Goal: Information Seeking & Learning: Learn about a topic

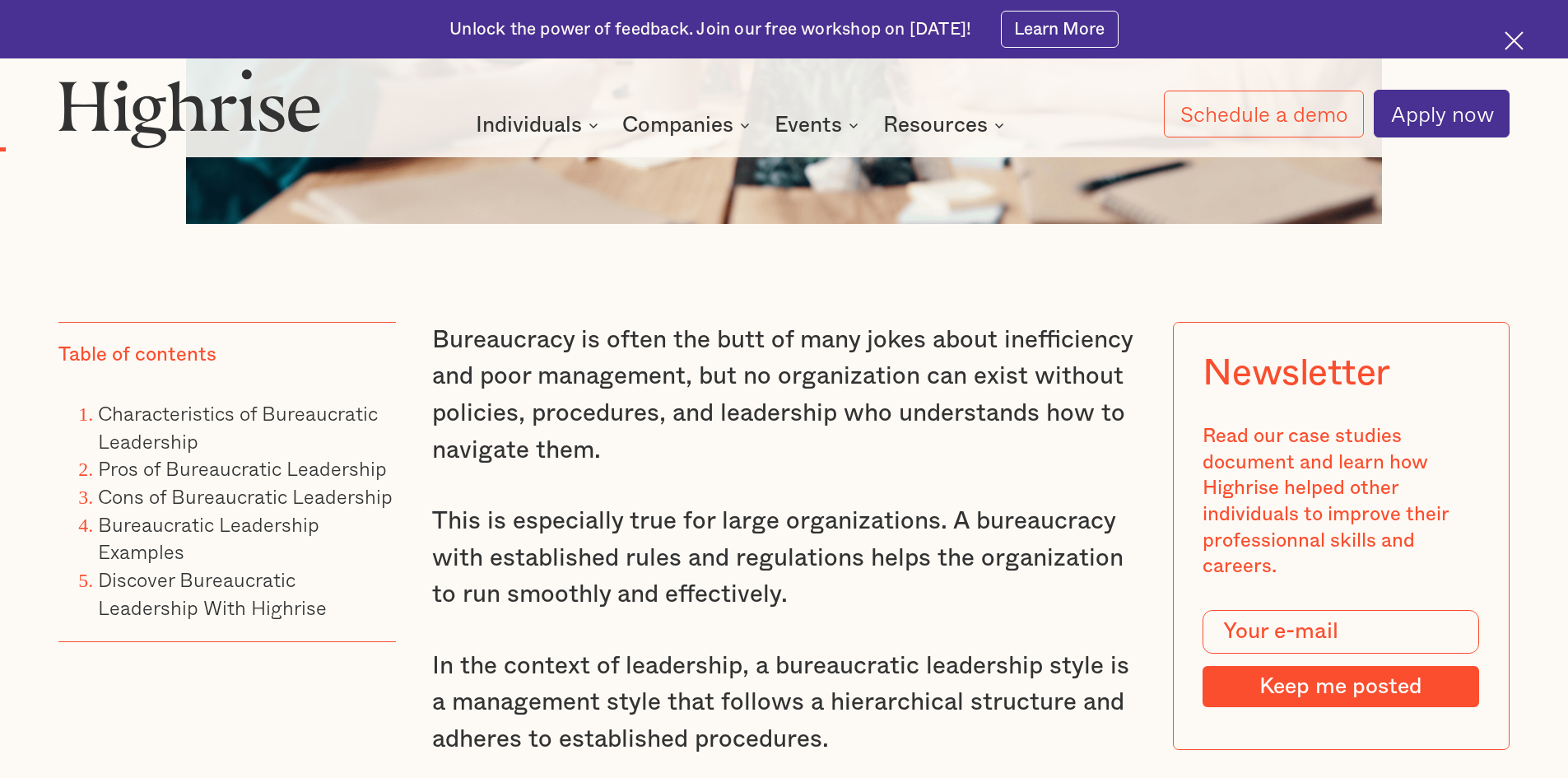
scroll to position [1399, 0]
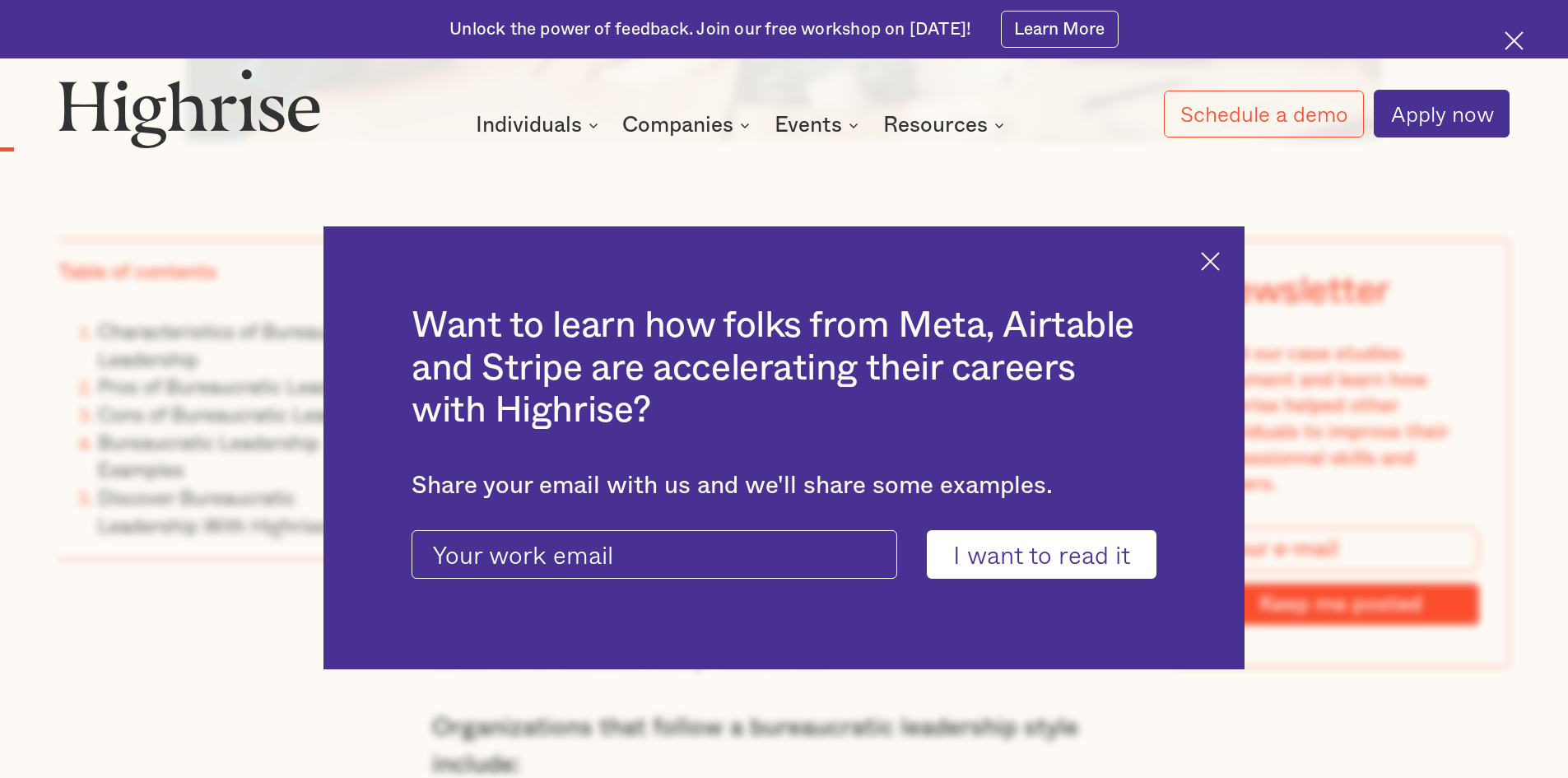
click at [1213, 264] on img at bounding box center [1211, 261] width 19 height 19
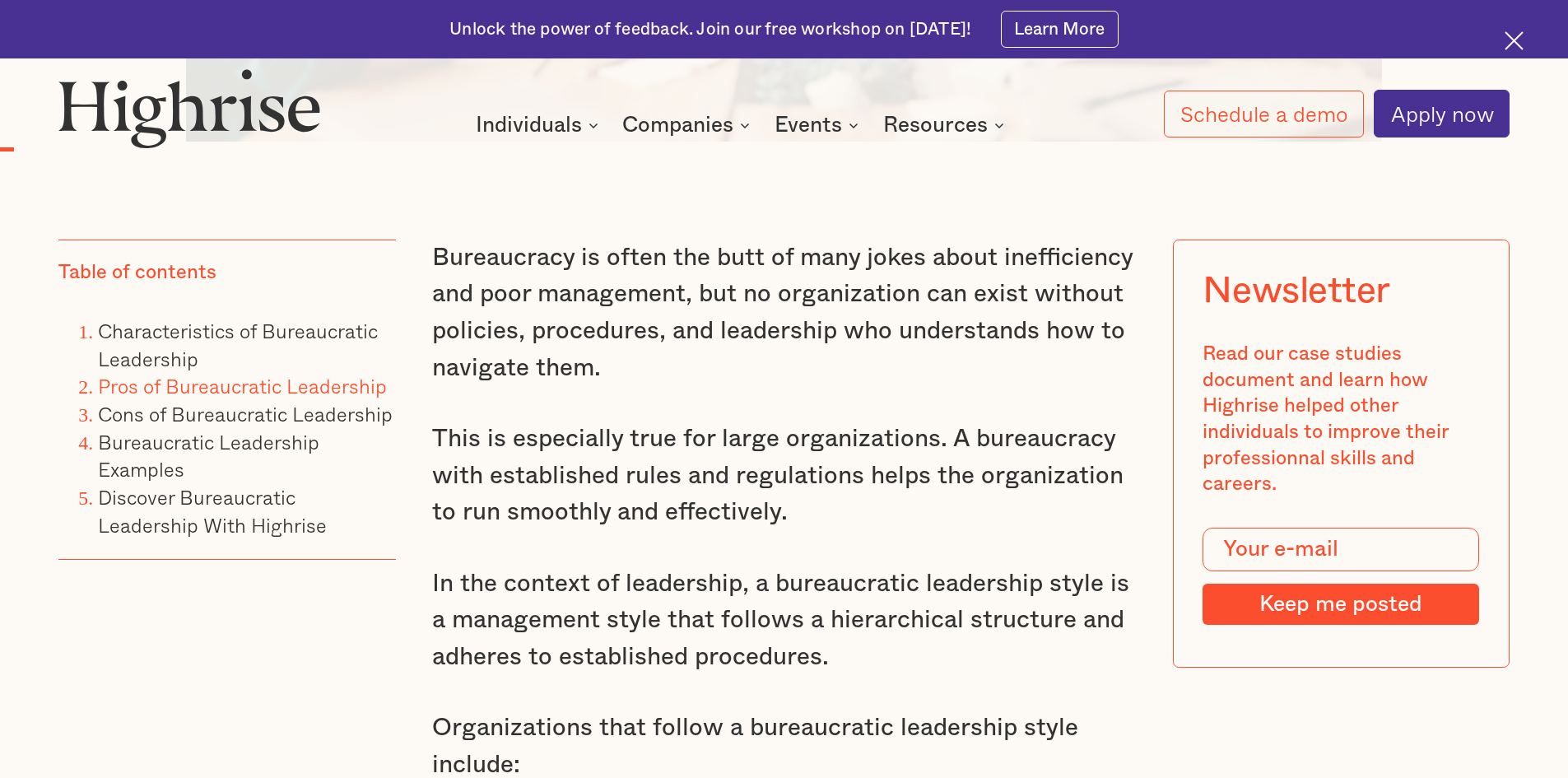
click at [169, 392] on link "Pros of Bureaucratic Leadership" at bounding box center [242, 385] width 289 height 30
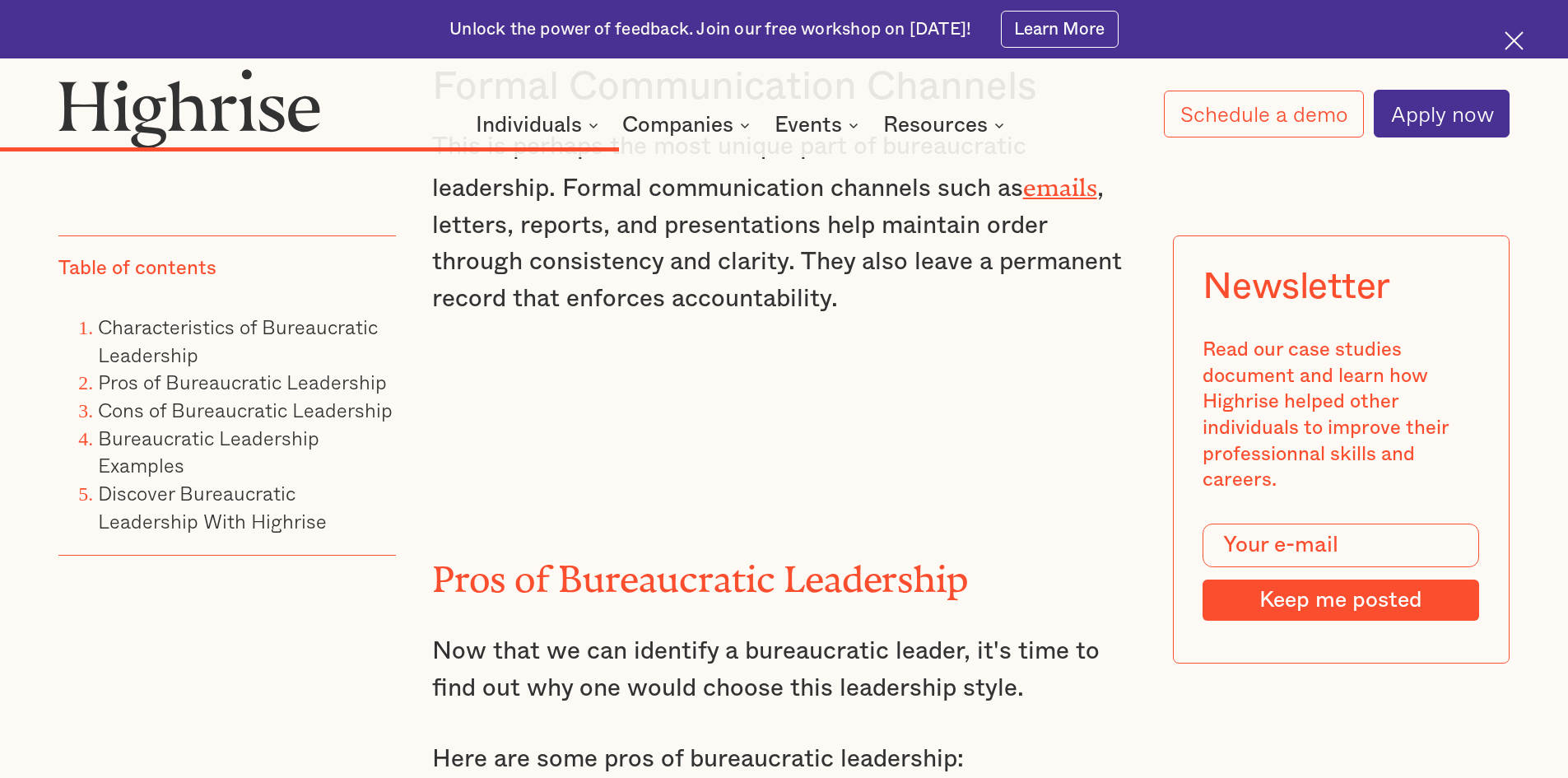
drag, startPoint x: 459, startPoint y: 396, endPoint x: 1075, endPoint y: 370, distance: 616.5
copy h3 "Efficiency in Large Organizations"
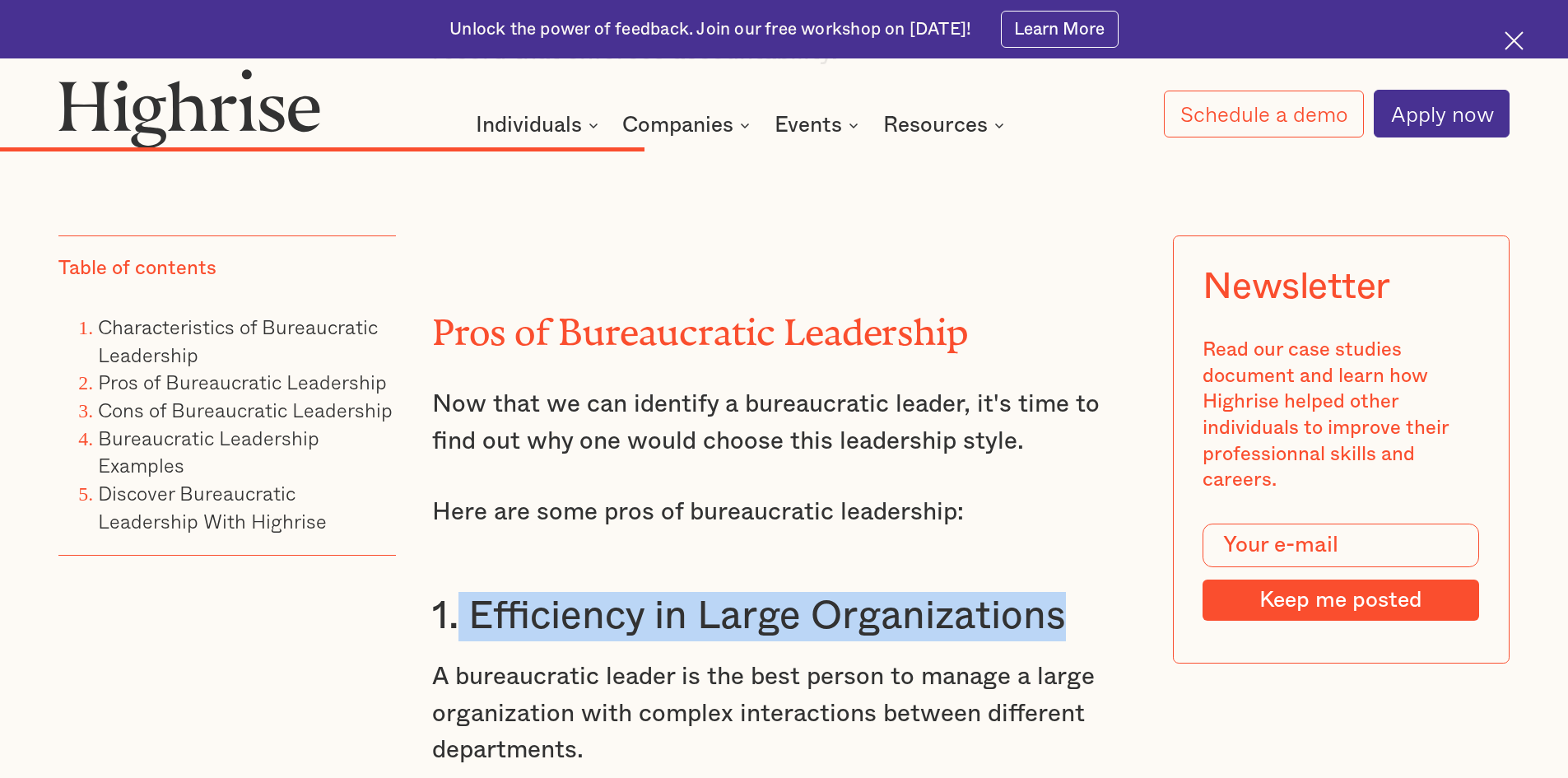
scroll to position [7718, 0]
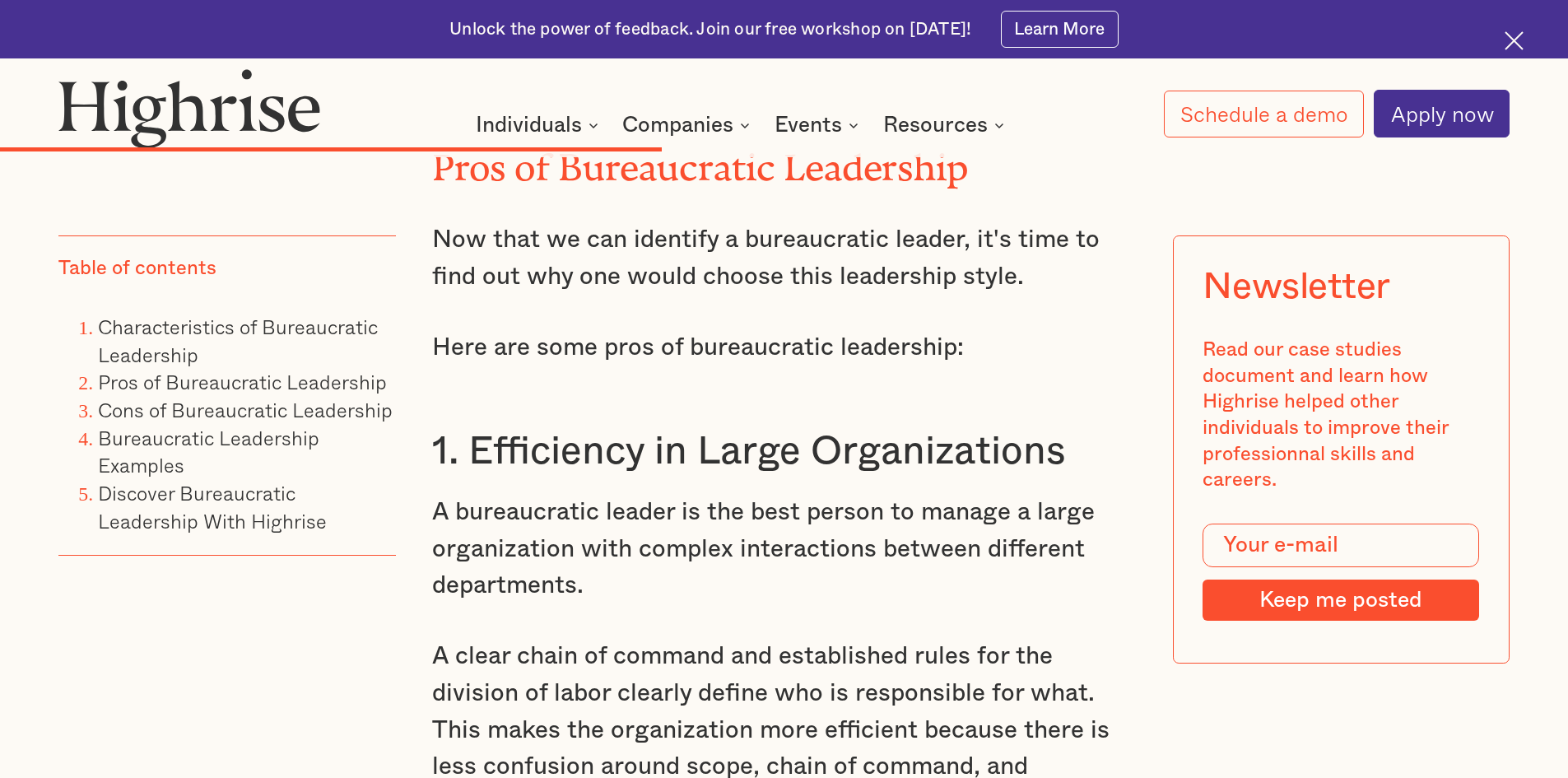
drag, startPoint x: 480, startPoint y: 446, endPoint x: 1004, endPoint y: 443, distance: 524.0
copy h3 "Consistency and Stability"
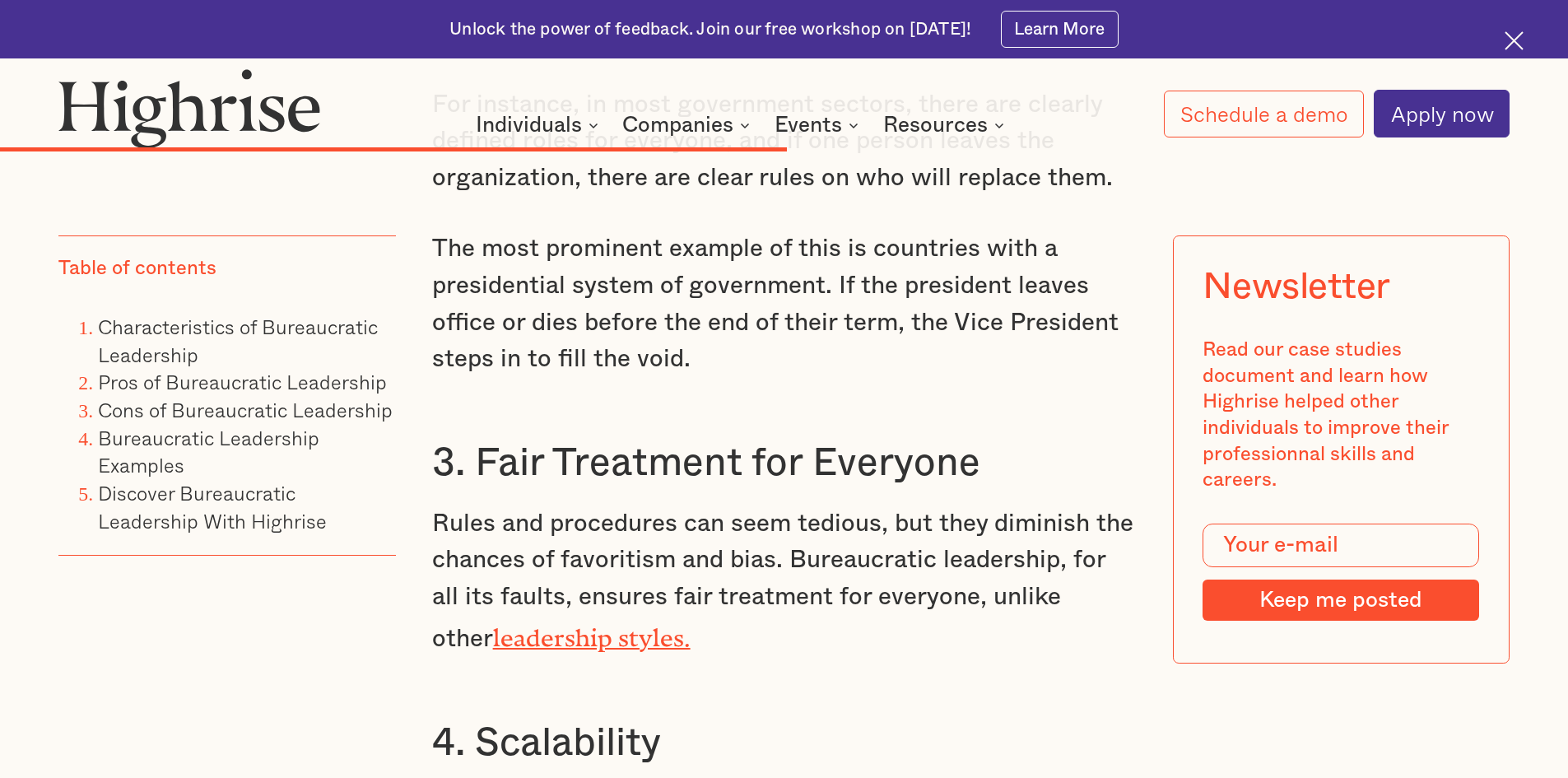
scroll to position [9035, 0]
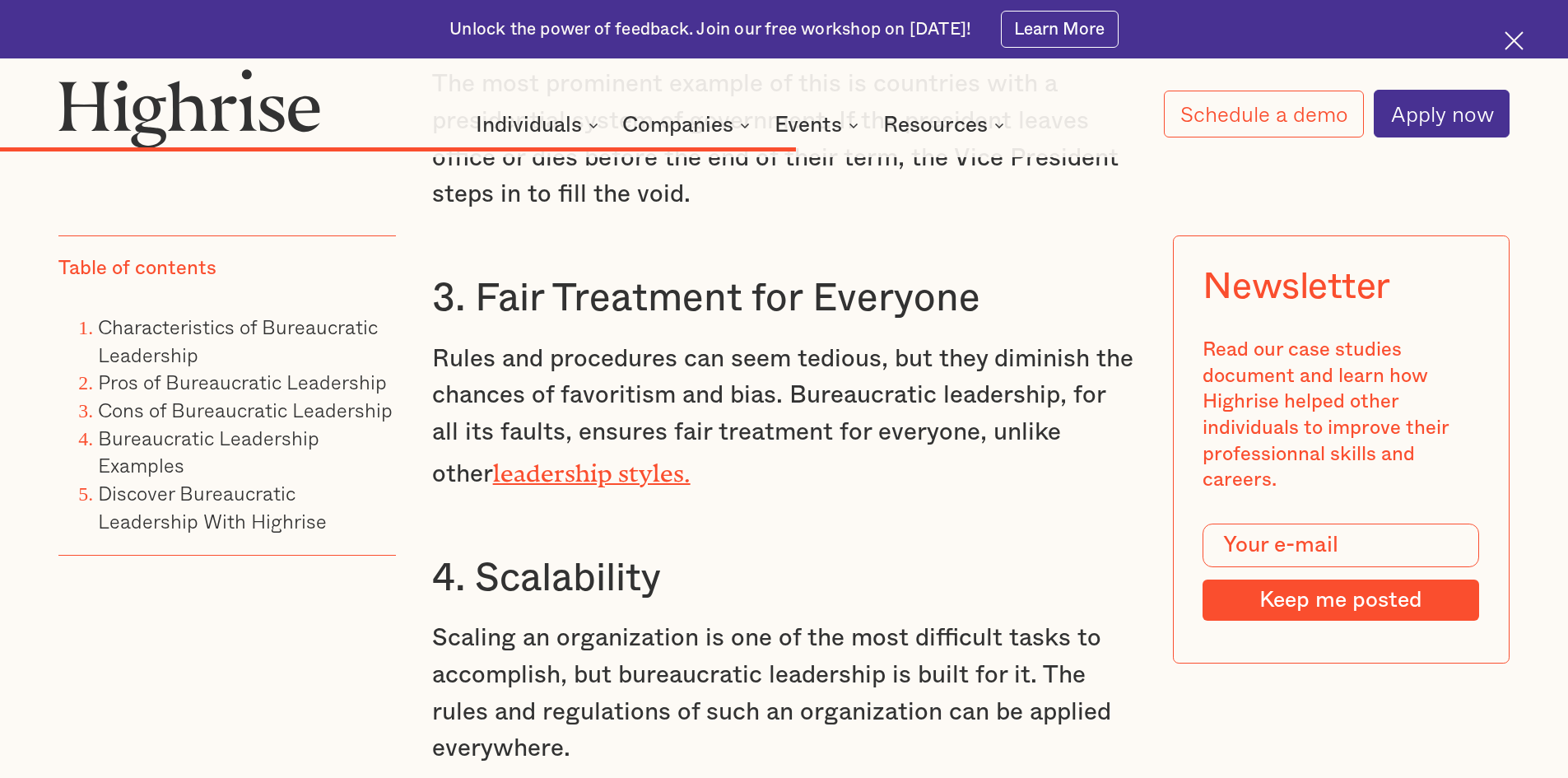
drag, startPoint x: 466, startPoint y: 567, endPoint x: 771, endPoint y: 592, distance: 306.0
copy h3 "Reduced Risk"
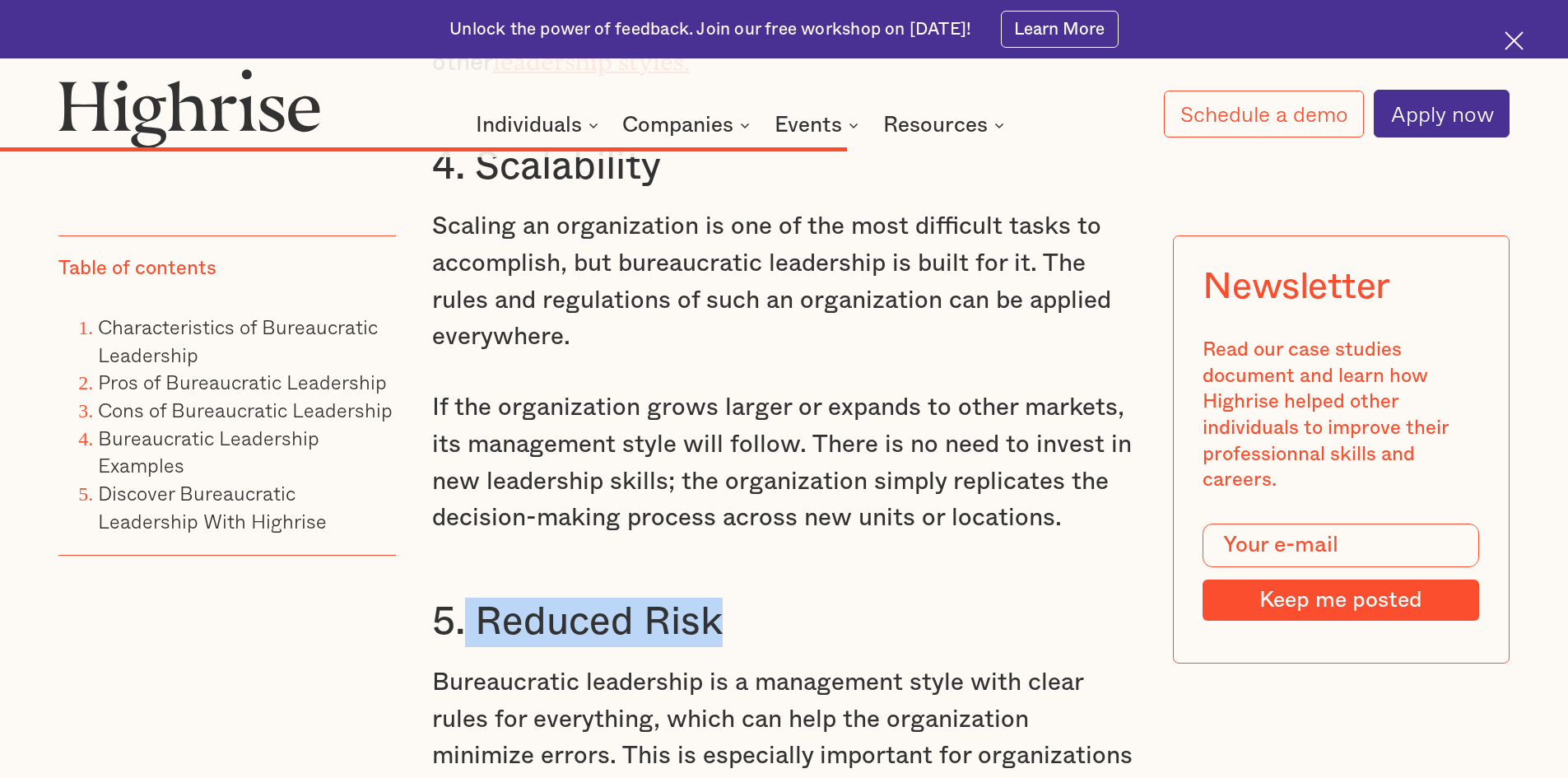
scroll to position [9528, 0]
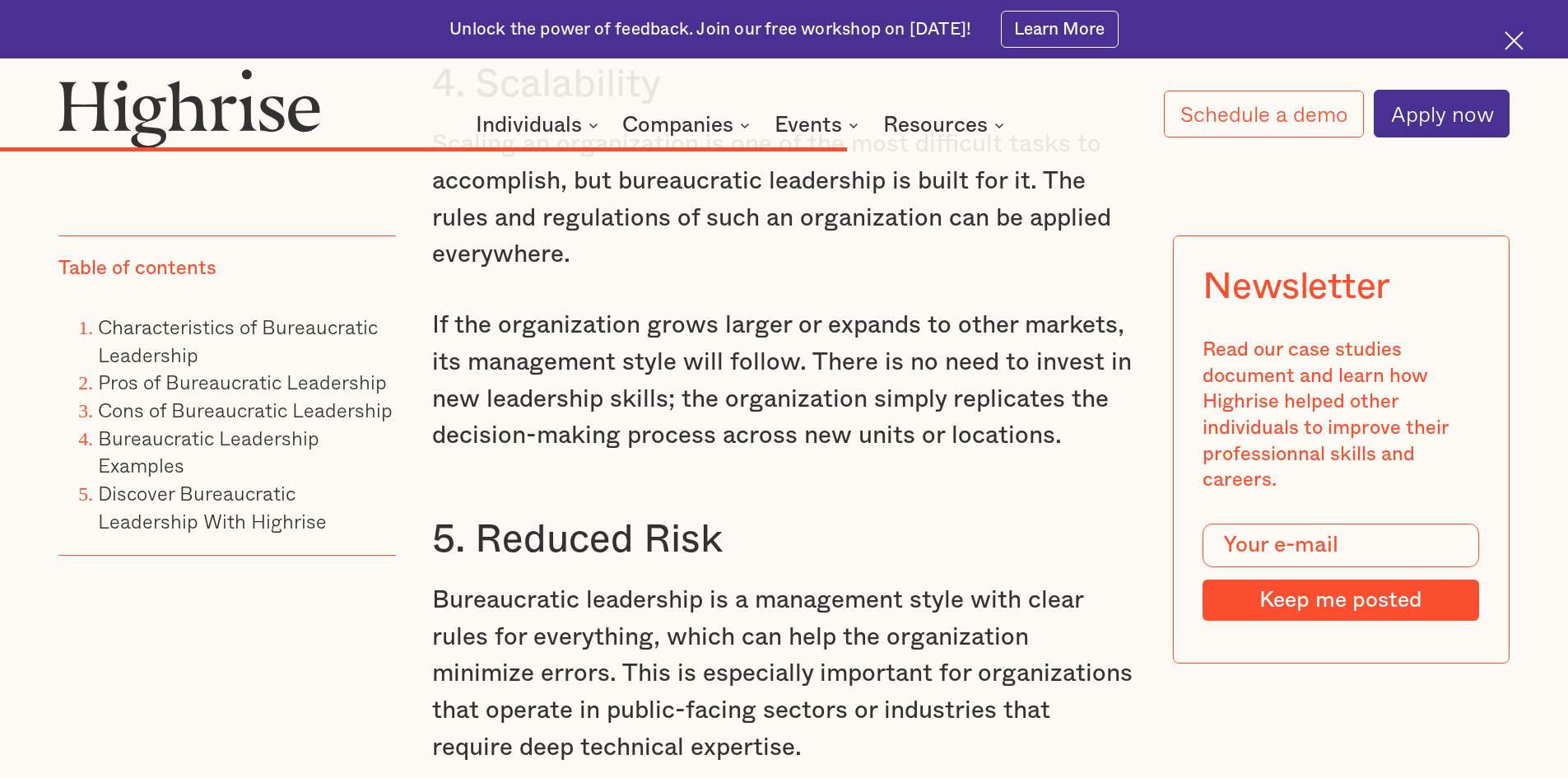
drag, startPoint x: 479, startPoint y: 395, endPoint x: 873, endPoint y: 431, distance: 395.6
drag, startPoint x: 482, startPoint y: 401, endPoint x: 885, endPoint y: 408, distance: 403.1
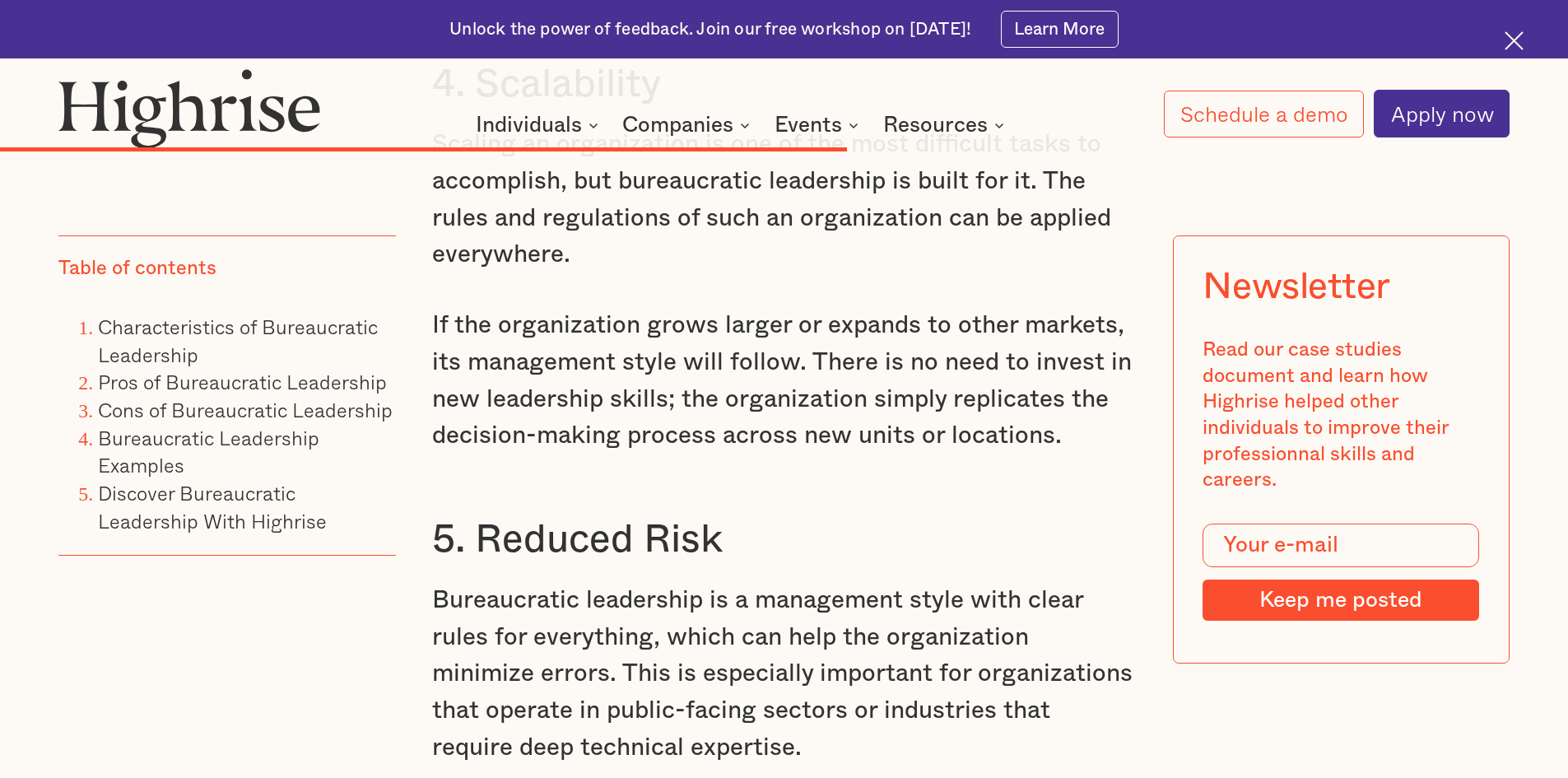
copy h3 "Task Specialization"
click at [254, 401] on link "Cons of Bureaucratic Leadership" at bounding box center [245, 410] width 295 height 30
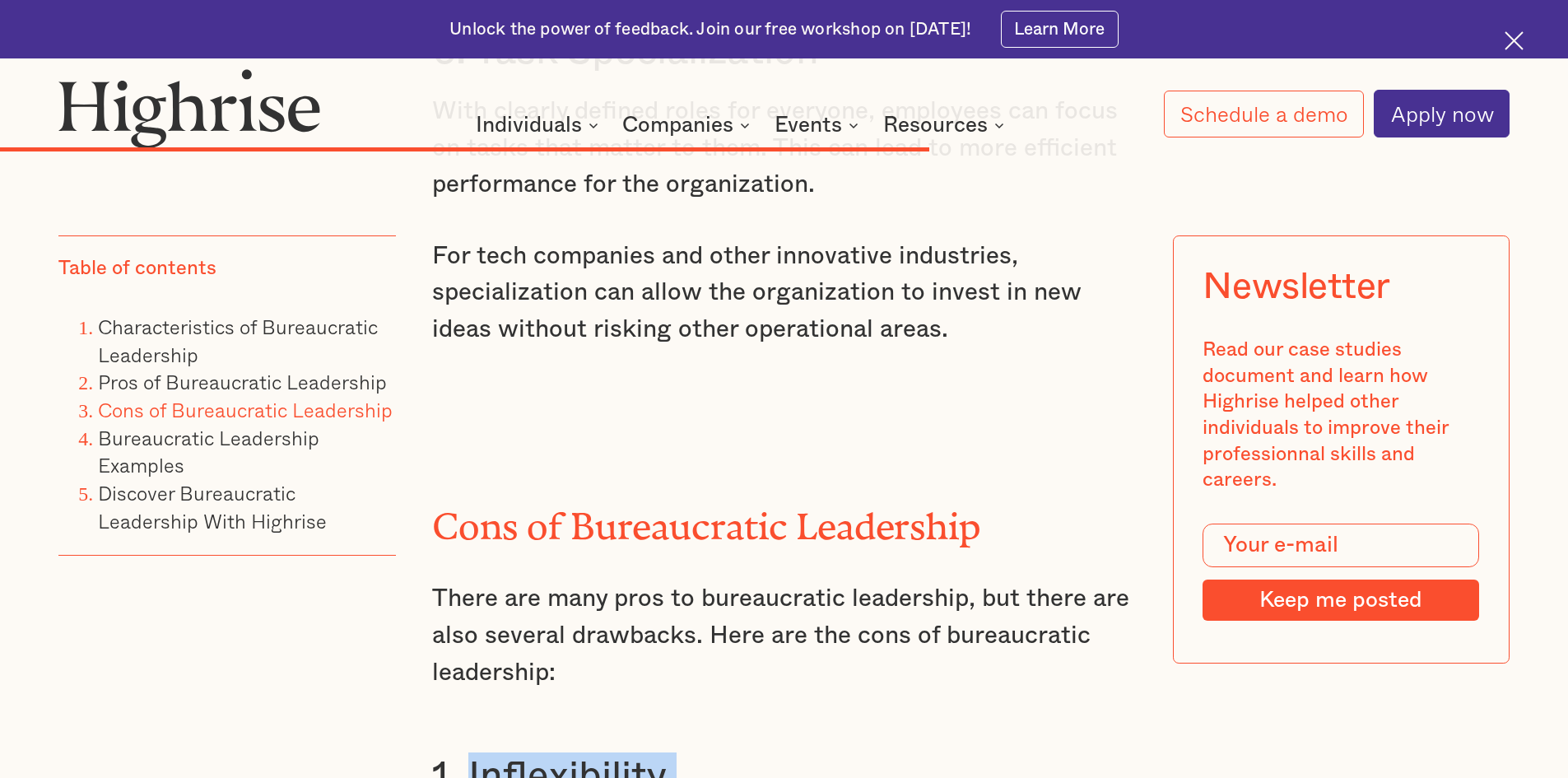
drag, startPoint x: 462, startPoint y: 331, endPoint x: 666, endPoint y: 353, distance: 205.2
click at [666, 353] on div "Pros of Bureaucratic Leadership Now that we can identify a bureaucratic leader,…" at bounding box center [785, 144] width 705 height 5389
click at [697, 753] on h3 "1. Inflexibility" at bounding box center [785, 777] width 705 height 49
drag, startPoint x: 469, startPoint y: 332, endPoint x: 672, endPoint y: 322, distance: 203.2
click at [672, 753] on h3 "1. Inflexibility" at bounding box center [785, 777] width 705 height 49
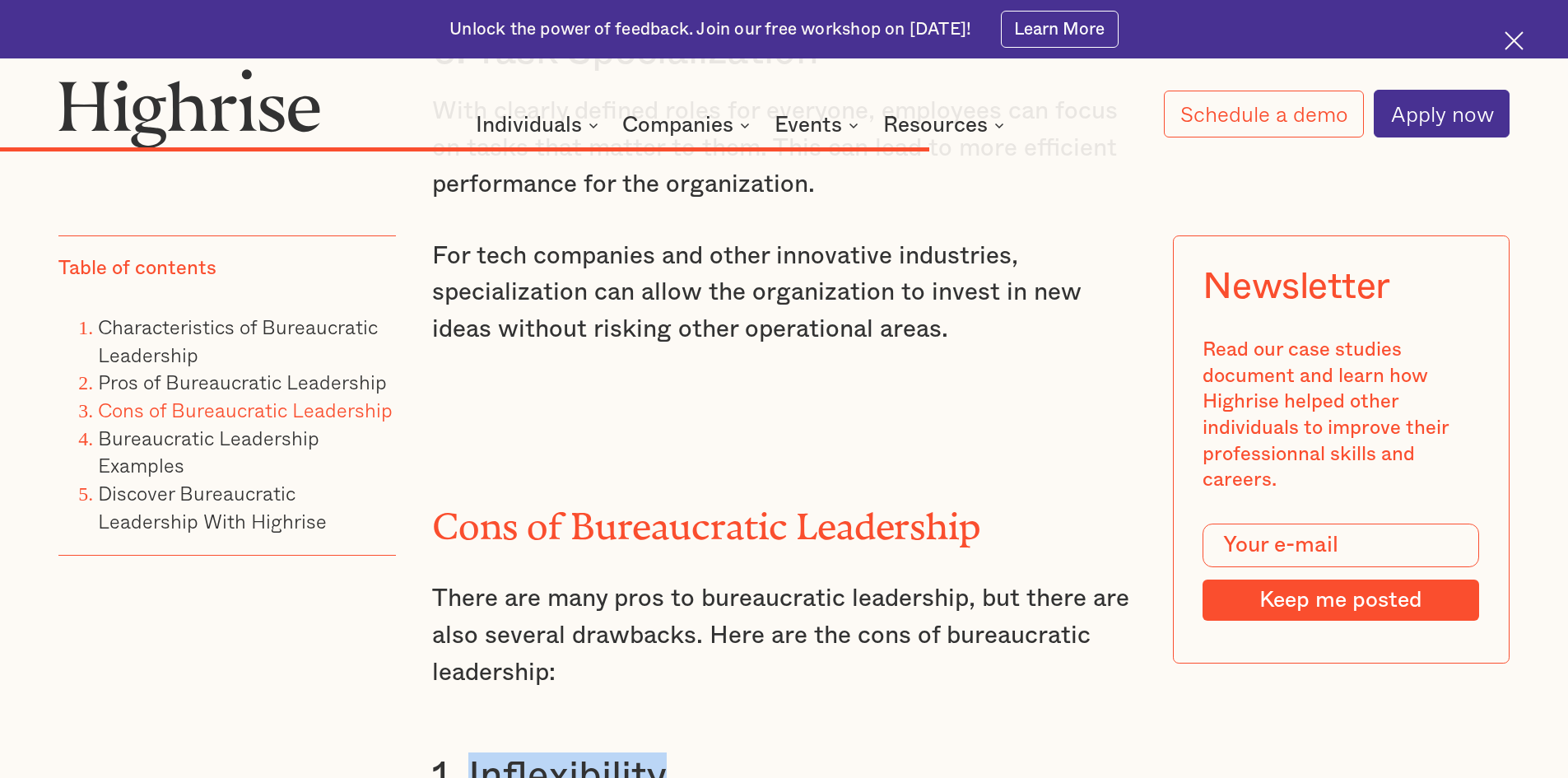
copy h3 "Inflexibility"
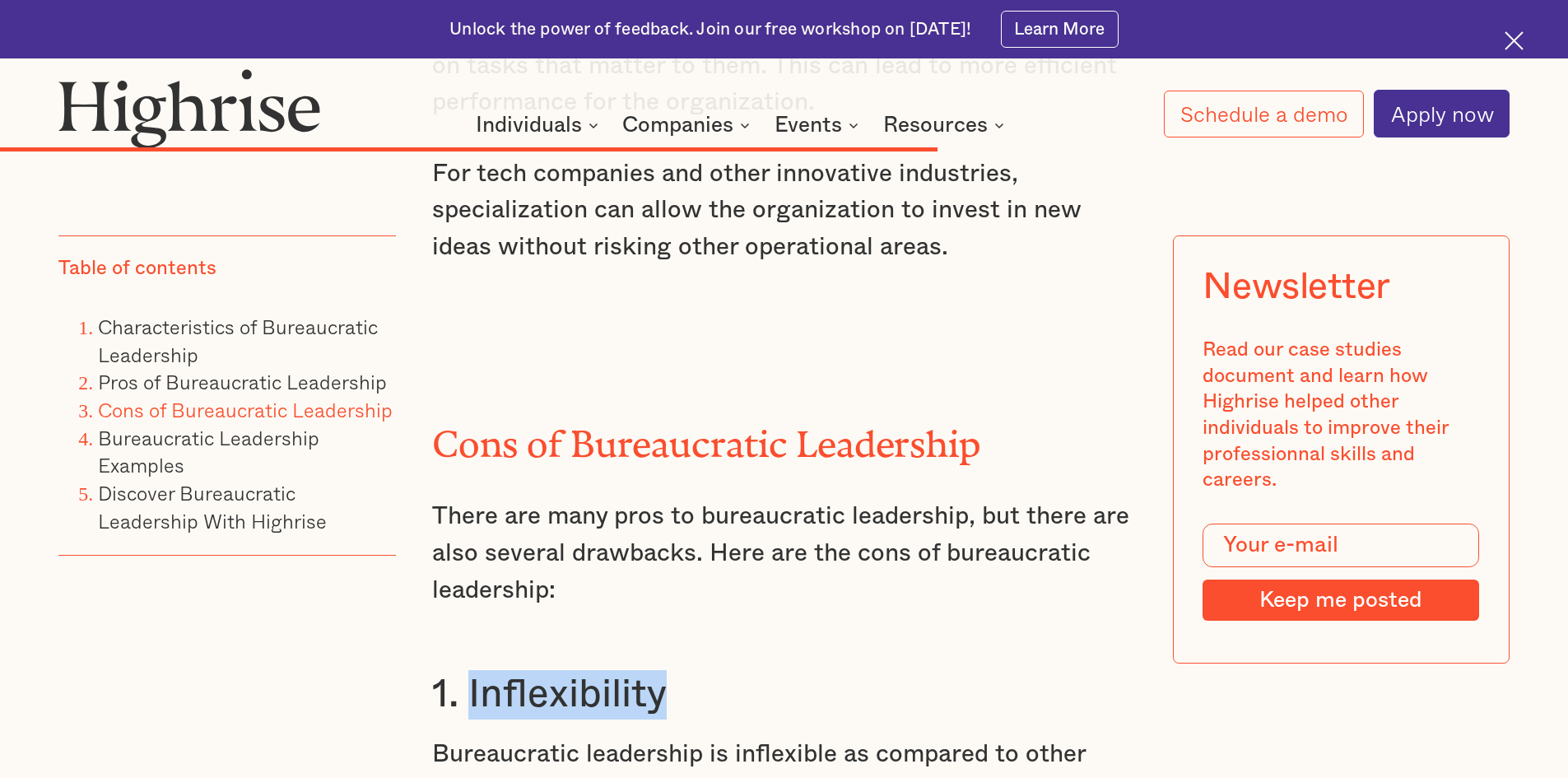
scroll to position [10575, 0]
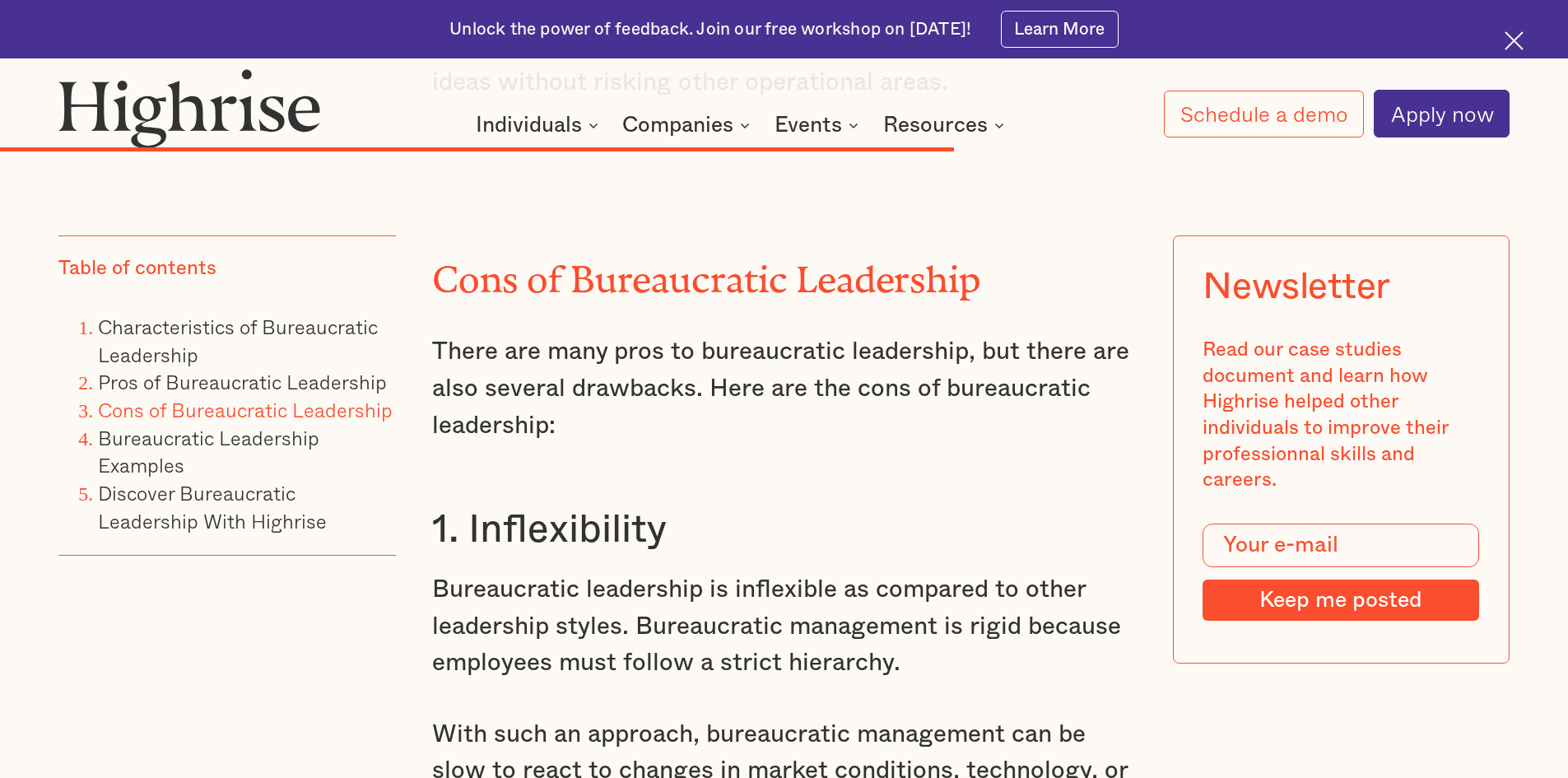
drag, startPoint x: 480, startPoint y: 469, endPoint x: 884, endPoint y: 466, distance: 404.0
copy h3 "Slow Decision-Making"
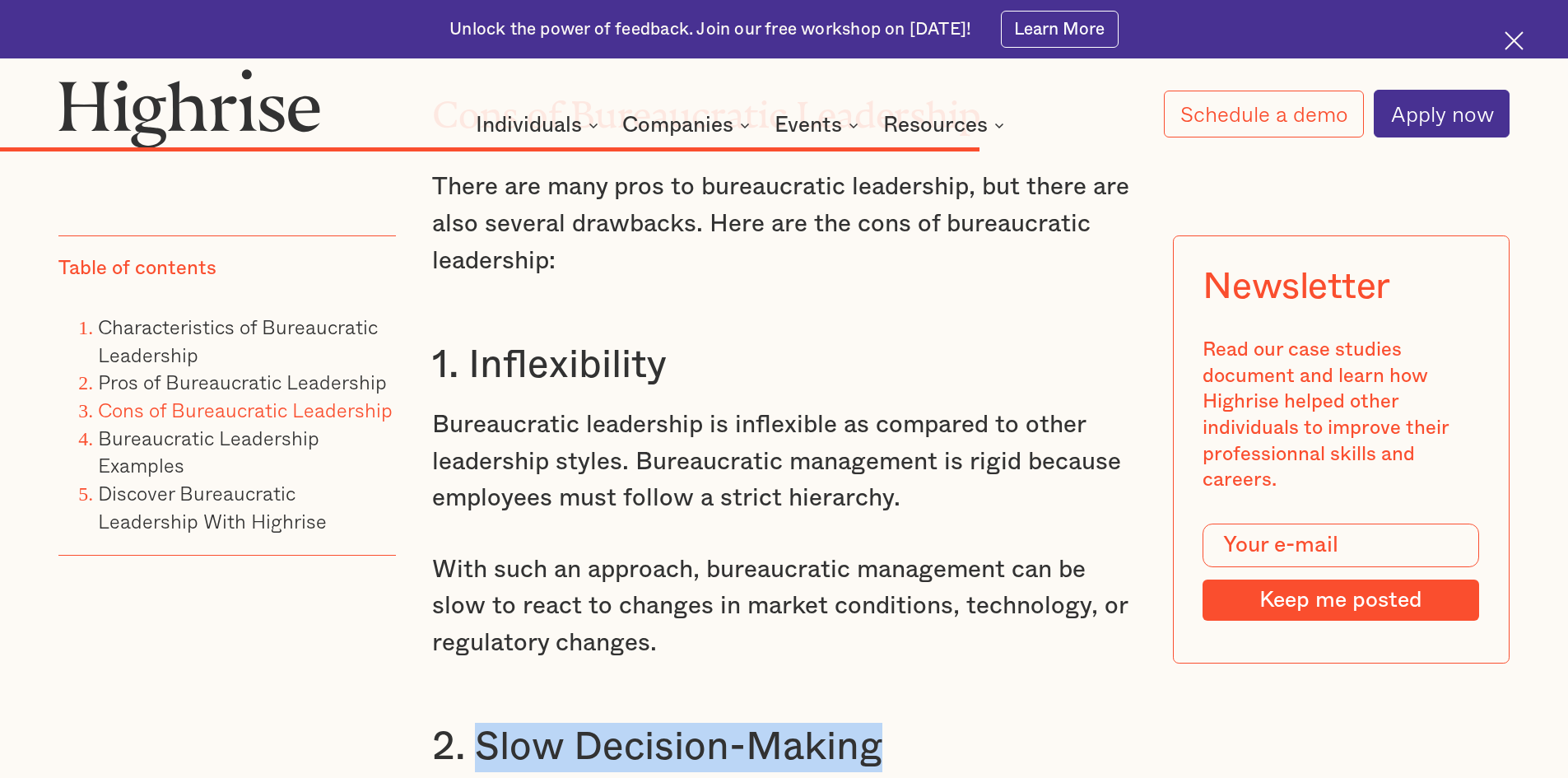
scroll to position [10821, 0]
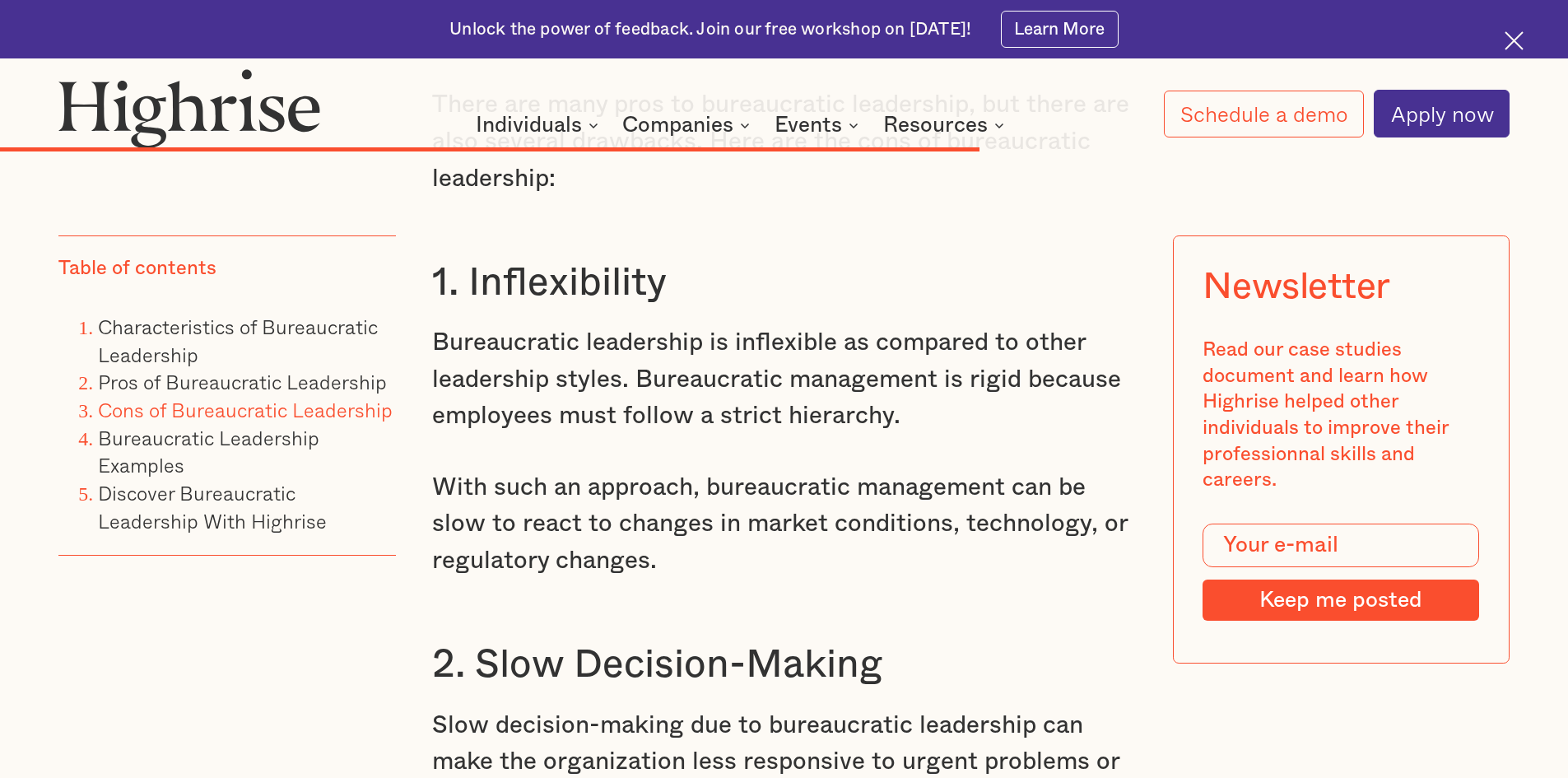
drag, startPoint x: 477, startPoint y: 610, endPoint x: 975, endPoint y: 596, distance: 498.2
copy h3 "Conformity Over Creativity"
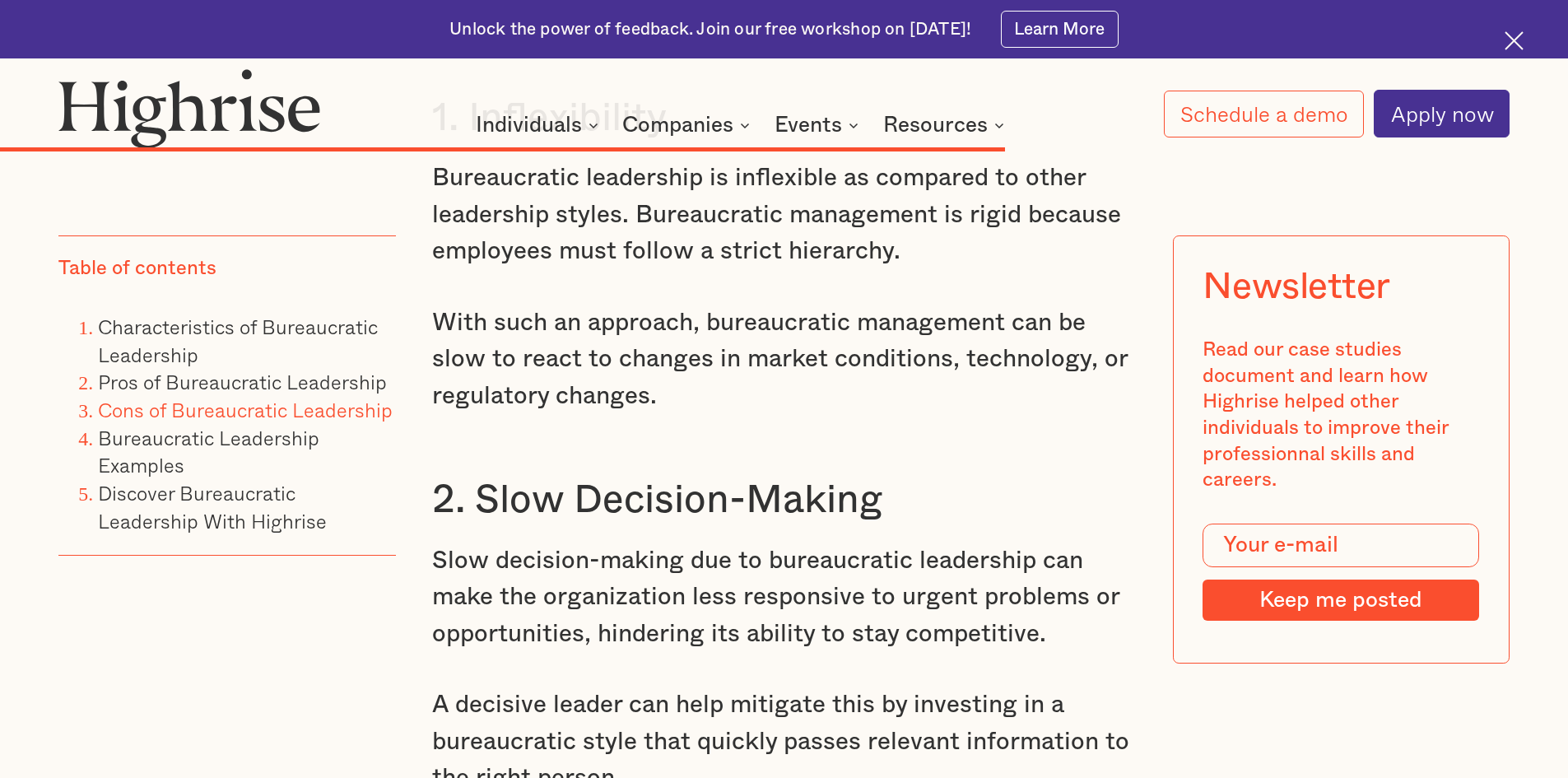
scroll to position [11069, 0]
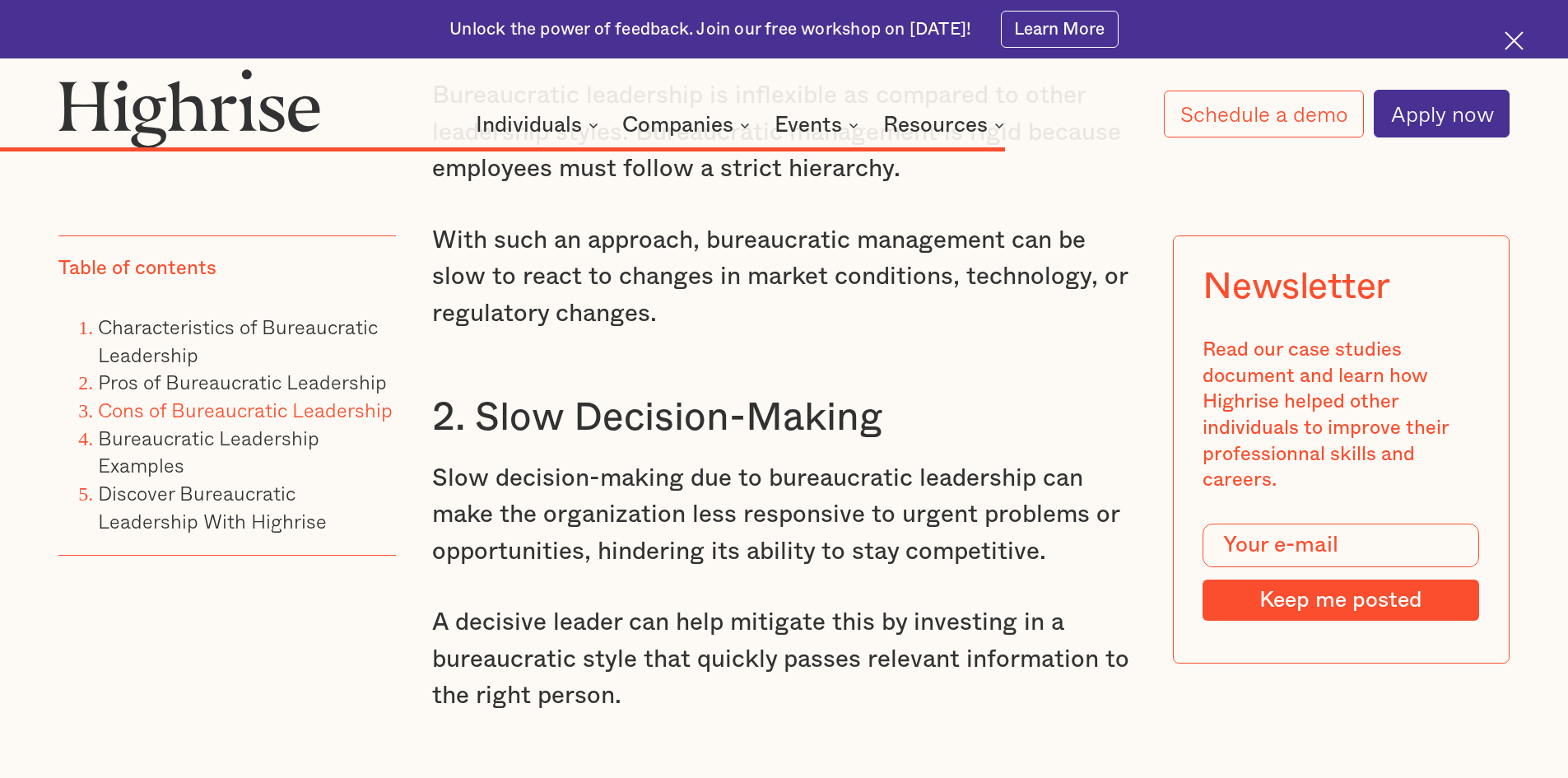
drag, startPoint x: 478, startPoint y: 674, endPoint x: 993, endPoint y: 680, distance: 515.0
copy h3 "Communication Bottlenecks"
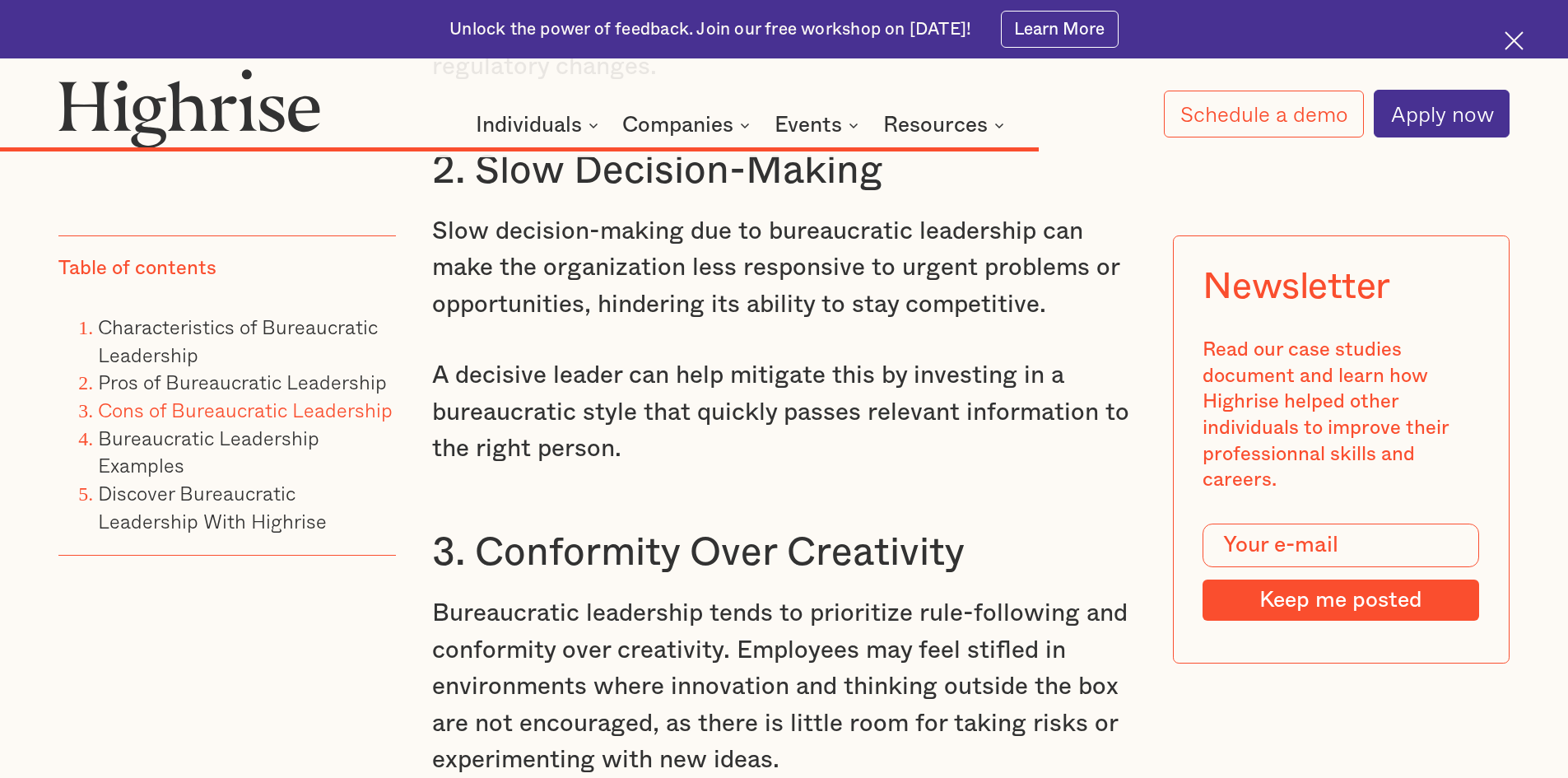
scroll to position [11398, 0]
